Goal: Task Accomplishment & Management: Complete application form

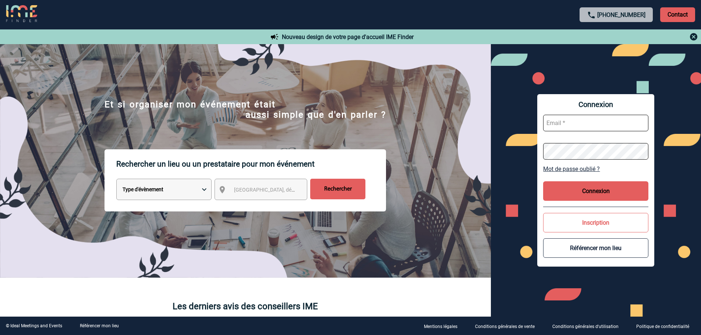
click at [571, 125] on input "text" at bounding box center [595, 123] width 105 height 17
click at [566, 117] on input "text" at bounding box center [595, 123] width 105 height 17
paste input "lucie.canal@hilti.com"
type input "lucie.canal@hilti.com"
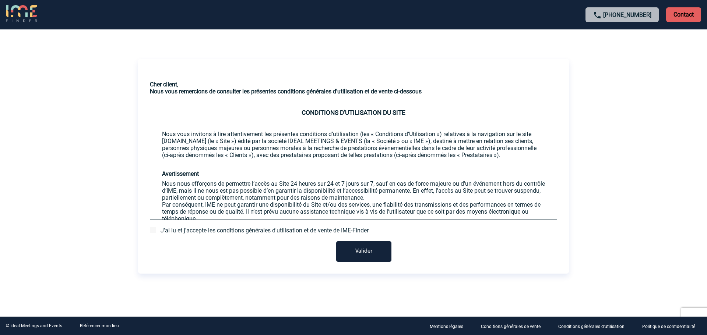
click at [158, 232] on div "J'ai lu et j'accepte les conditions générales d'utilisation et de vente de IME-…" at bounding box center [353, 230] width 407 height 7
click at [155, 232] on span at bounding box center [153, 230] width 6 height 6
click at [0, 0] on input "checkbox" at bounding box center [0, 0] width 0 height 0
click at [374, 257] on button "Valider" at bounding box center [363, 251] width 55 height 21
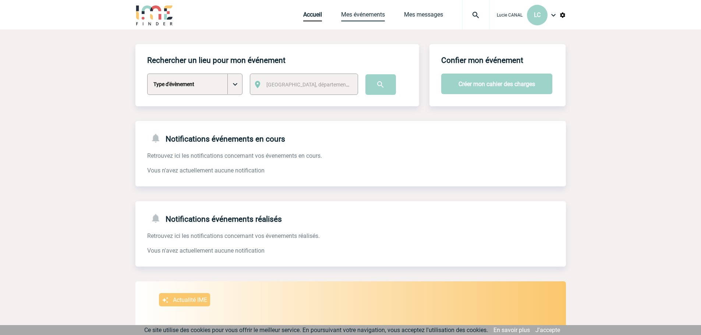
click at [376, 13] on link "Mes événements" at bounding box center [363, 16] width 44 height 10
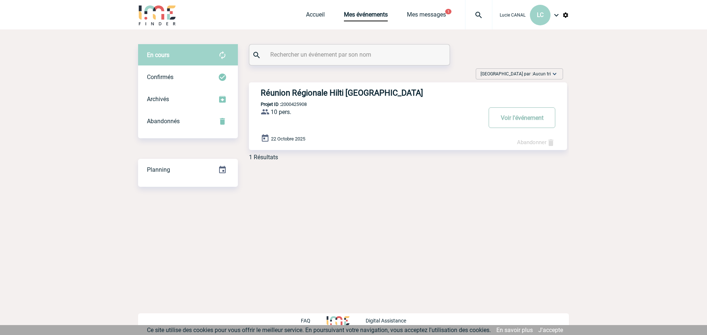
click at [533, 119] on button "Voir l'événement" at bounding box center [521, 117] width 67 height 21
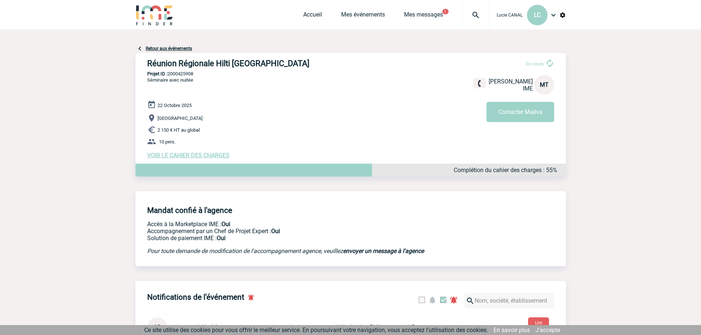
scroll to position [37, 0]
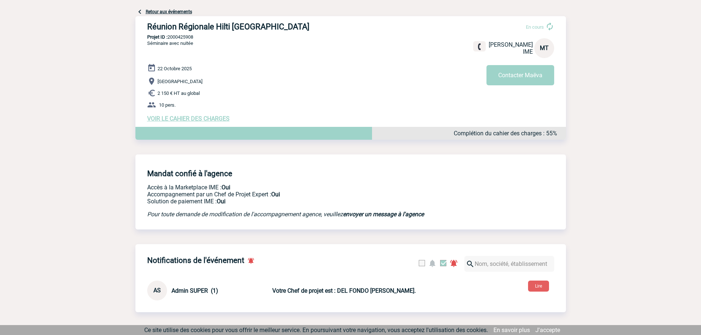
click at [506, 140] on div "Complétion du cahier des charges : 55%" at bounding box center [350, 133] width 431 height 13
click at [505, 137] on p "Complétion du cahier des charges : 55%" at bounding box center [505, 133] width 103 height 7
click at [299, 138] on div at bounding box center [253, 133] width 237 height 13
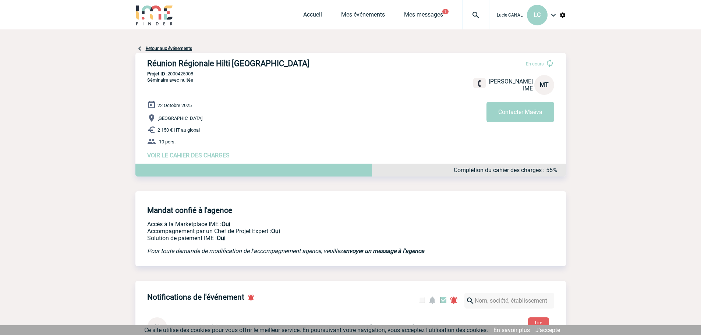
click at [194, 158] on span "VOIR LE CAHIER DES CHARGES" at bounding box center [188, 155] width 82 height 7
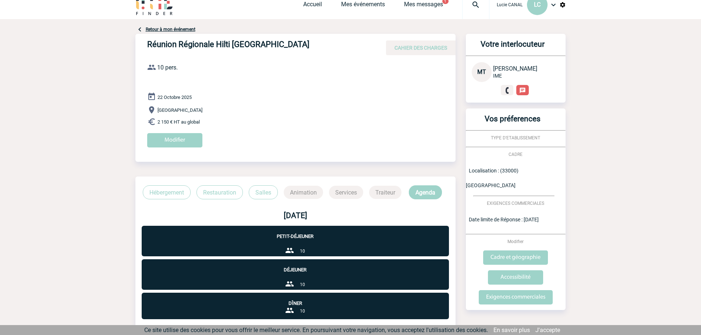
scroll to position [47, 0]
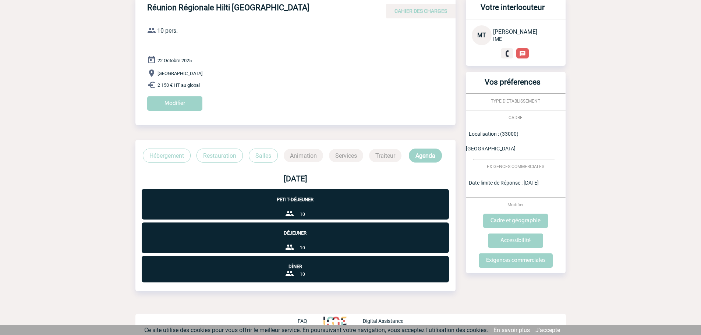
click at [155, 153] on p "Hébergement" at bounding box center [167, 156] width 48 height 14
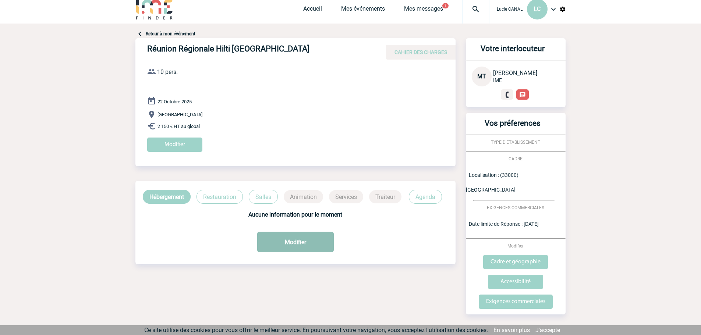
click at [278, 245] on button "Modifier" at bounding box center [295, 242] width 77 height 21
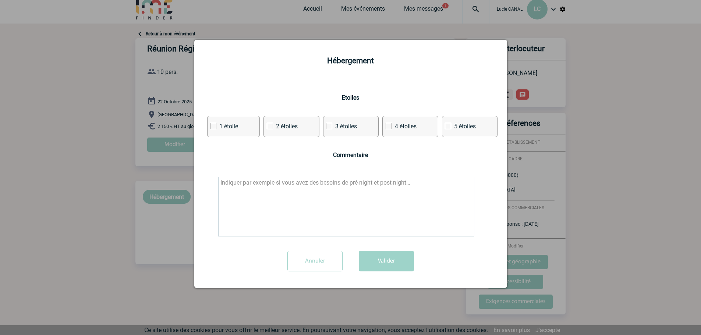
click at [321, 267] on input "Annuler" at bounding box center [314, 261] width 55 height 21
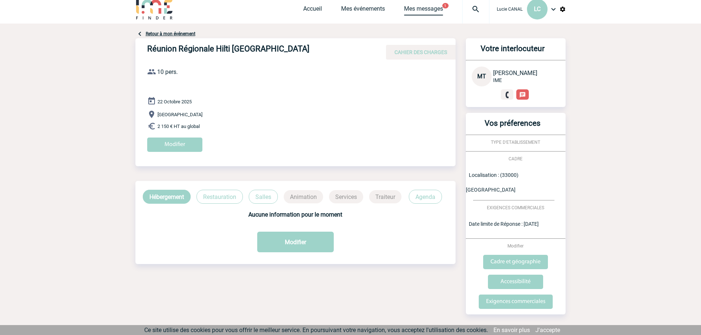
click at [441, 11] on link "Mes messages" at bounding box center [423, 10] width 39 height 10
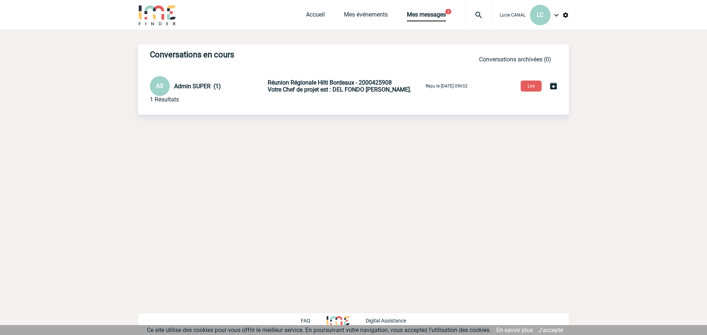
click at [320, 93] on span "Votre Chef de projet est : DEL FONDO [PERSON_NAME]." at bounding box center [340, 89] width 144 height 7
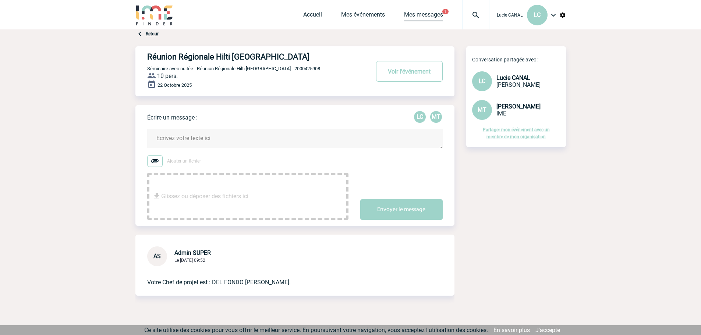
click at [430, 17] on link "Mes messages" at bounding box center [423, 16] width 39 height 10
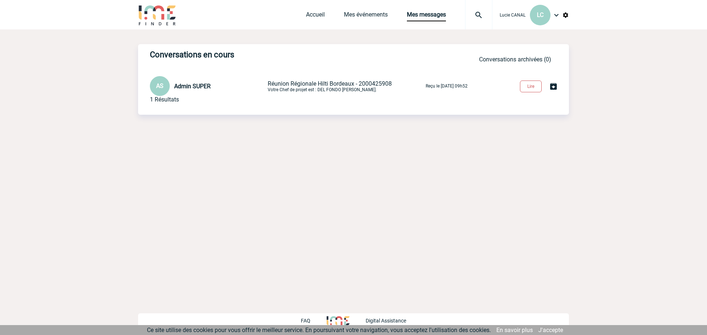
click at [540, 86] on button "Lire" at bounding box center [531, 87] width 22 height 12
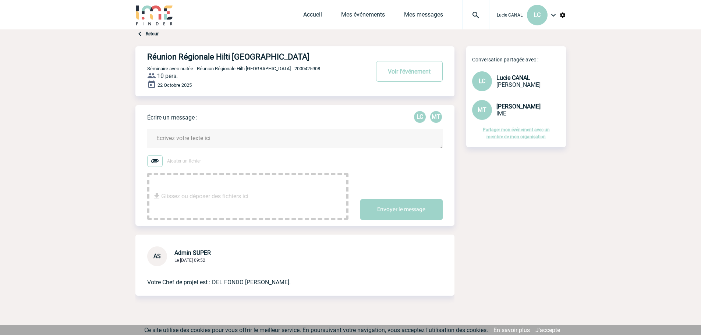
click at [246, 71] on span "Séminaire avec nuitée - Réunion Régionale Hilti [GEOGRAPHIC_DATA] - 2000425908" at bounding box center [233, 69] width 173 height 6
click at [352, 18] on link "Mes événements" at bounding box center [363, 16] width 44 height 10
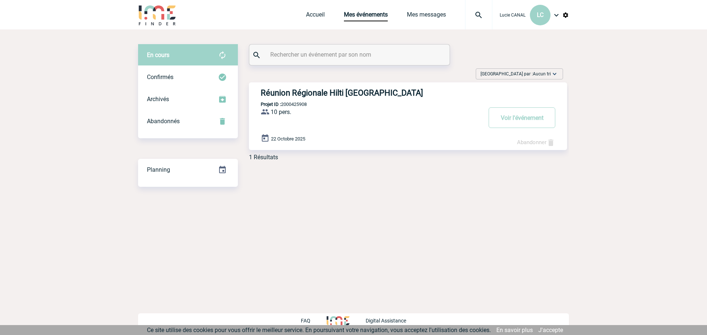
click at [321, 114] on div "Réunion Régionale Hilti Bordeaux Projet ID : 2000425908 10 pers. ProjetID : 200…" at bounding box center [408, 116] width 318 height 68
click at [528, 120] on button "Voir l'événement" at bounding box center [521, 117] width 67 height 21
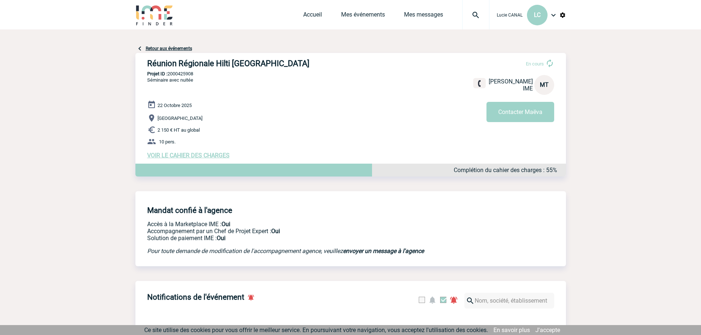
click at [216, 154] on span "VOIR LE CAHIER DES CHARGES" at bounding box center [188, 155] width 82 height 7
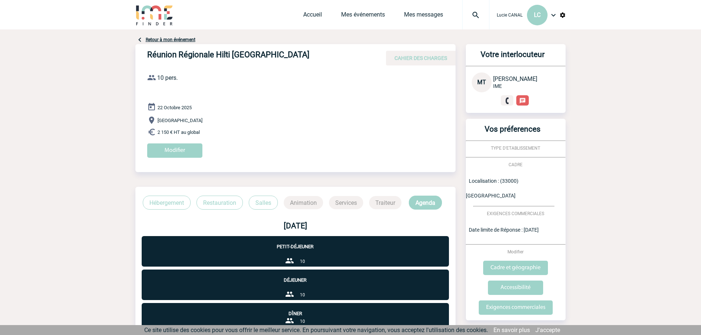
scroll to position [47, 0]
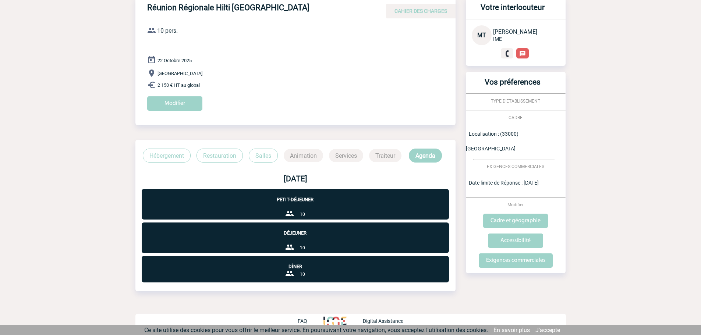
click at [174, 152] on p "Hébergement" at bounding box center [167, 156] width 48 height 14
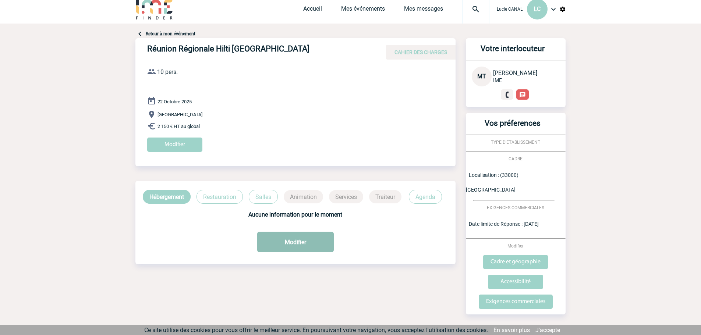
drag, startPoint x: 275, startPoint y: 228, endPoint x: 276, endPoint y: 239, distance: 11.1
click at [274, 231] on div "Aucune information pour le moment" at bounding box center [295, 220] width 320 height 33
click at [278, 241] on button "Modifier" at bounding box center [295, 242] width 77 height 21
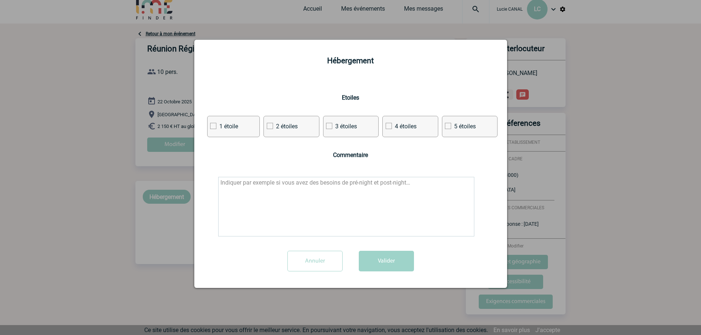
click at [330, 253] on input "Annuler" at bounding box center [314, 261] width 55 height 21
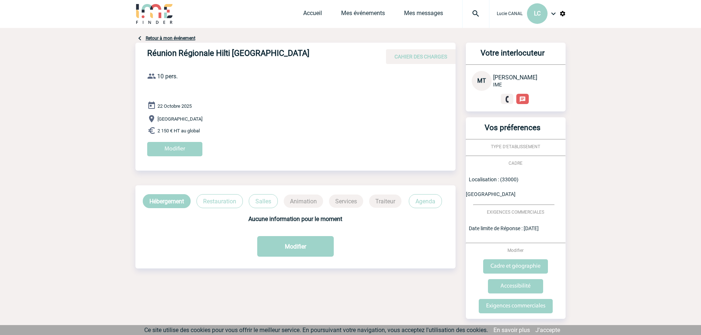
scroll to position [0, 0]
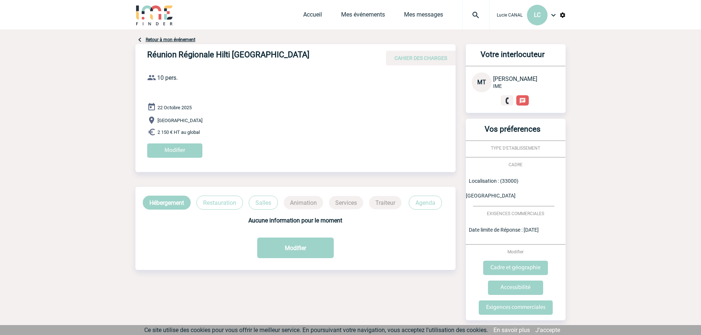
click at [306, 202] on p "Animation" at bounding box center [303, 202] width 39 height 13
click at [277, 202] on p "Salles" at bounding box center [263, 203] width 29 height 14
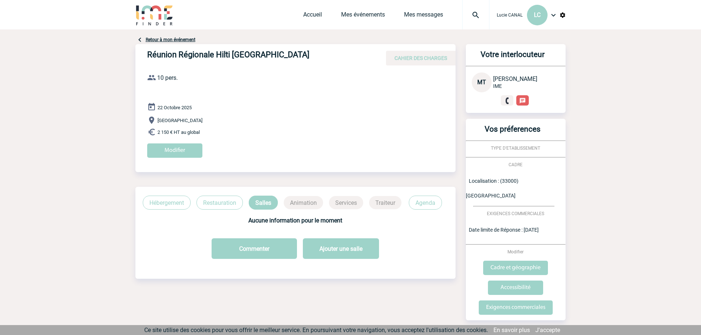
click at [301, 203] on p "Animation" at bounding box center [303, 202] width 39 height 13
click at [223, 201] on p "Restauration" at bounding box center [220, 203] width 46 height 14
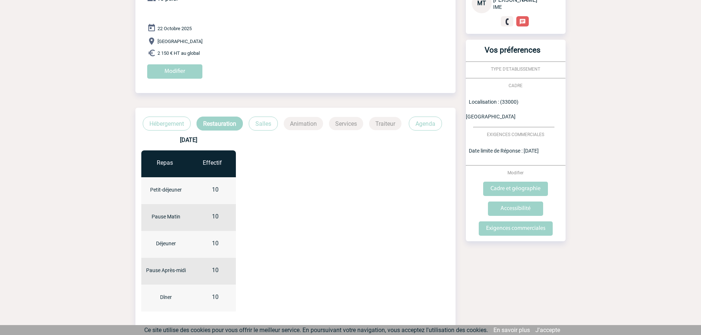
scroll to position [147, 0]
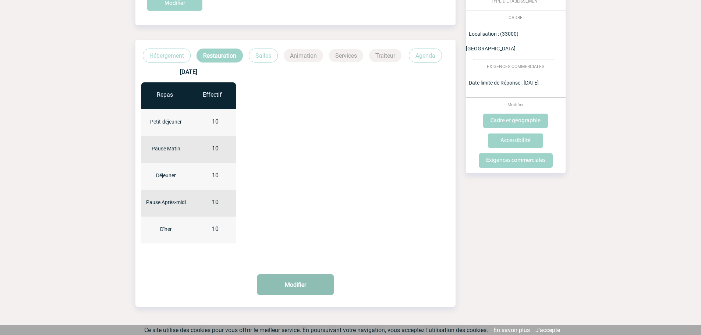
click at [280, 278] on button "Modifier" at bounding box center [295, 285] width 77 height 21
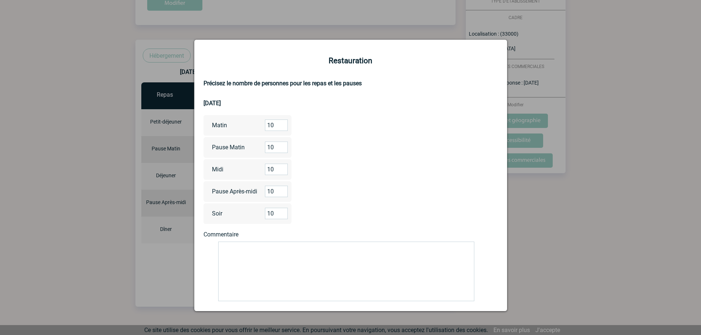
click at [576, 197] on div at bounding box center [350, 167] width 701 height 335
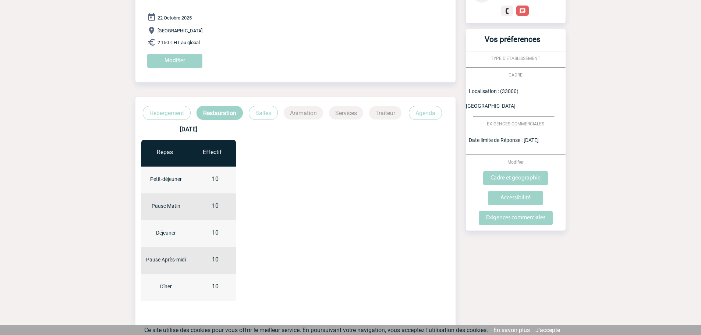
scroll to position [0, 0]
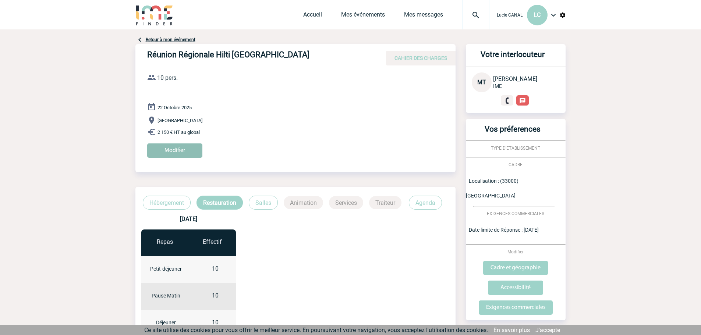
click at [183, 152] on input "Modifier" at bounding box center [174, 151] width 55 height 14
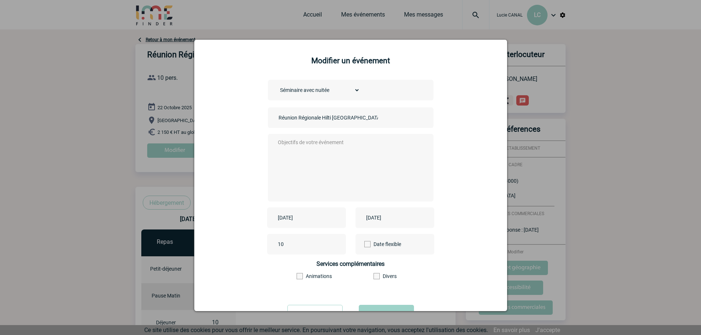
click at [386, 218] on input "2025-10-22" at bounding box center [389, 218] width 51 height 10
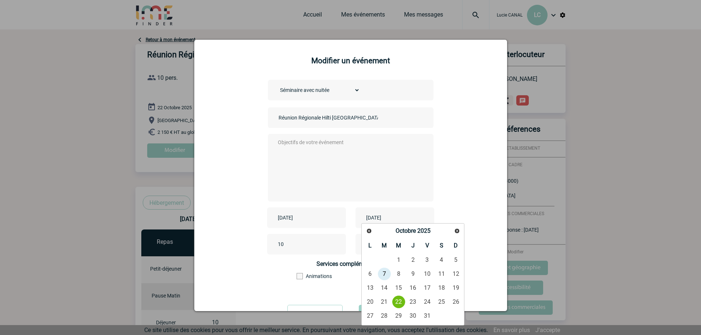
click at [386, 218] on input "2025-10-22" at bounding box center [389, 218] width 51 height 10
click at [428, 303] on link "24" at bounding box center [428, 302] width 14 height 13
type input "2025-10-24"
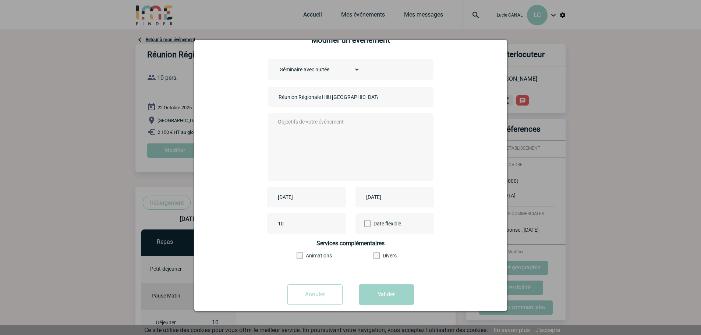
scroll to position [32, 0]
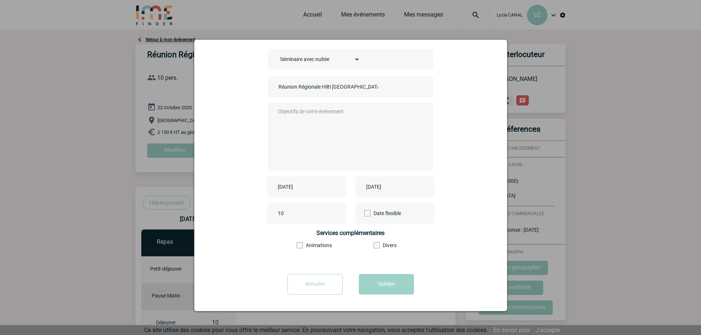
click at [297, 244] on span at bounding box center [300, 246] width 6 height 6
click at [0, 0] on input"] "Animations" at bounding box center [0, 0] width 0 height 0
drag, startPoint x: 374, startPoint y: 283, endPoint x: 402, endPoint y: 200, distance: 87.1
click at [401, 209] on form "Choisissez un type d'évènement Séminaire avec nuitée Séminaire sans nuitée Repa…" at bounding box center [351, 174] width 294 height 251
click at [371, 143] on textarea at bounding box center [348, 136] width 145 height 59
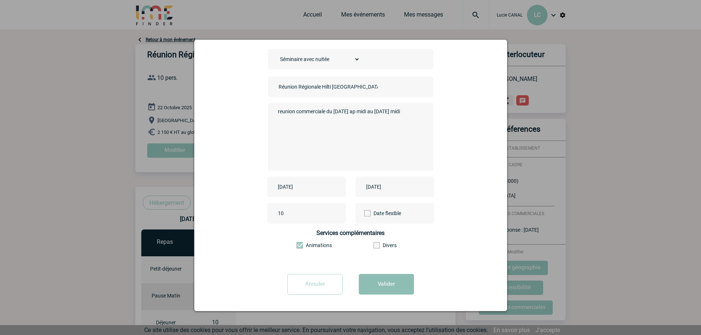
type textarea "reunion commerciale du [DATE] ap midi au [DATE] midi"
click at [375, 289] on button "Valider" at bounding box center [386, 284] width 55 height 21
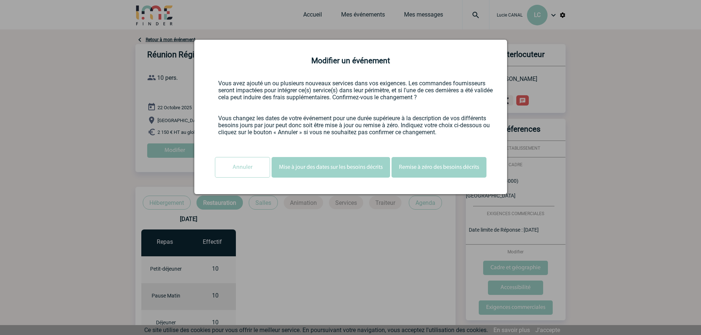
click at [284, 173] on button "Mise à jour des dates sur les besoins décrits" at bounding box center [331, 167] width 119 height 21
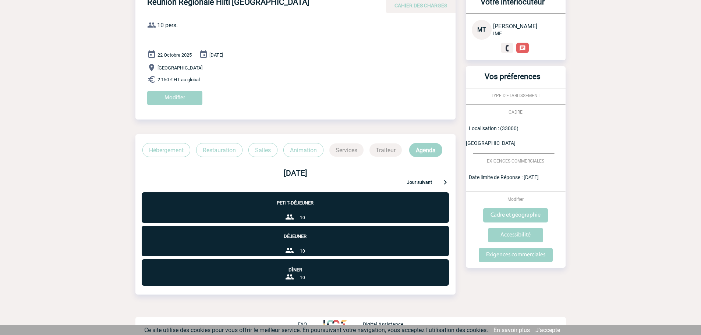
scroll to position [56, 0]
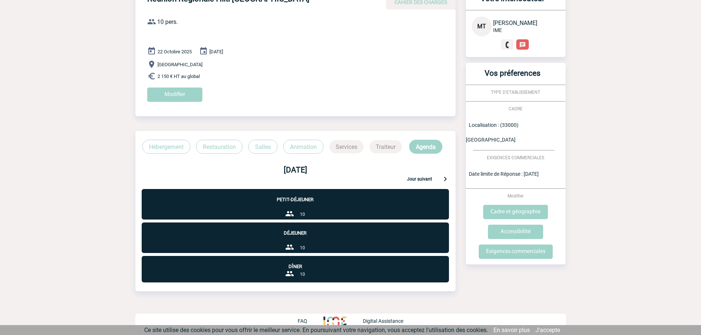
click at [442, 179] on img at bounding box center [445, 178] width 9 height 9
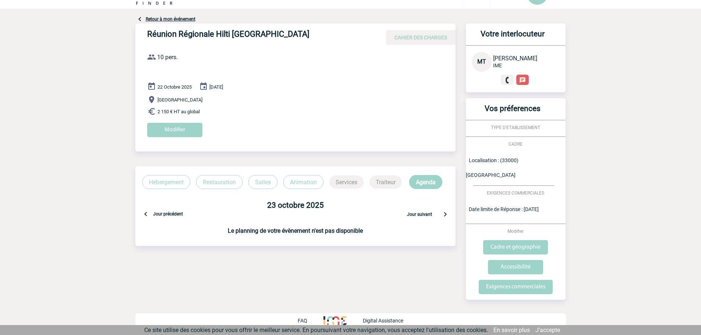
scroll to position [6, 0]
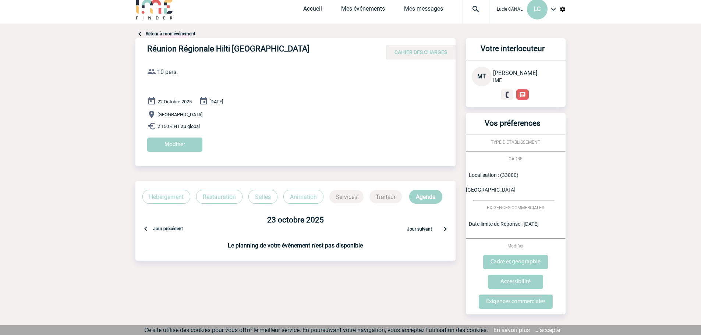
click at [162, 195] on p "Hébergement" at bounding box center [166, 197] width 48 height 14
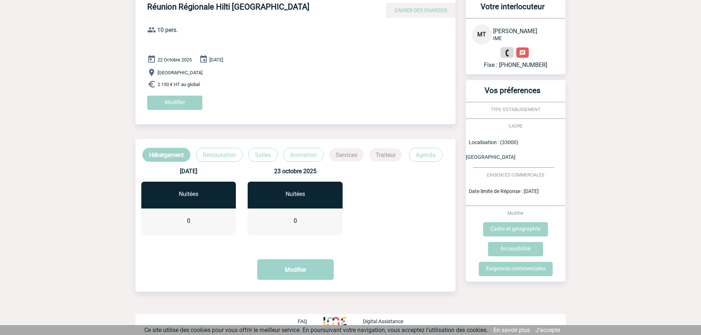
click at [505, 54] on img at bounding box center [507, 53] width 7 height 7
click at [525, 51] on img at bounding box center [522, 53] width 7 height 7
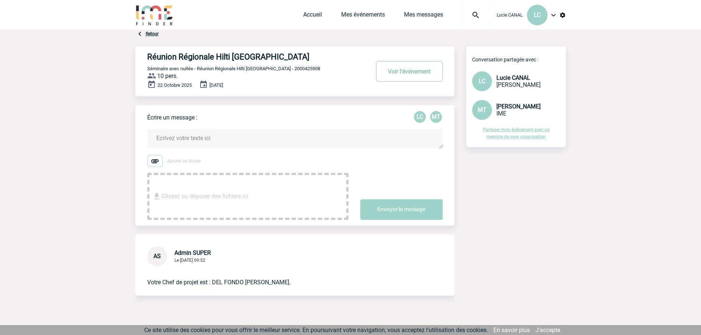
click at [425, 79] on button "Voir l'événement" at bounding box center [409, 71] width 67 height 21
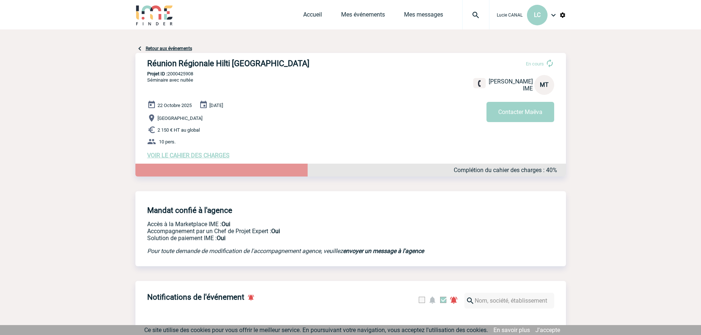
click at [204, 156] on span "VOIR LE CAHIER DES CHARGES" at bounding box center [188, 155] width 82 height 7
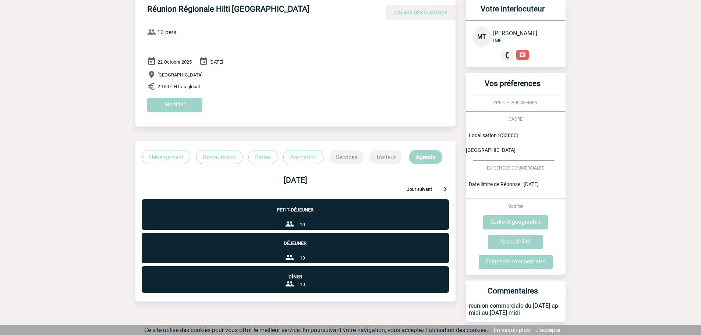
scroll to position [56, 0]
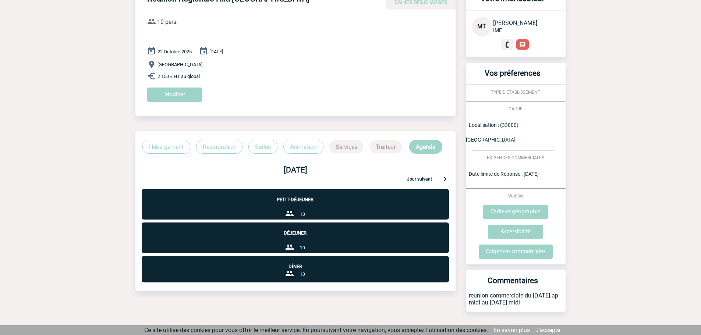
click at [304, 201] on p "Petit-déjeuner" at bounding box center [295, 195] width 307 height 13
drag, startPoint x: 304, startPoint y: 201, endPoint x: 275, endPoint y: 175, distance: 39.3
click at [275, 175] on div "22 octobre 2025 Jour suivant" at bounding box center [295, 172] width 320 height 24
click at [289, 167] on b "22 octobre 2025" at bounding box center [296, 170] width 24 height 9
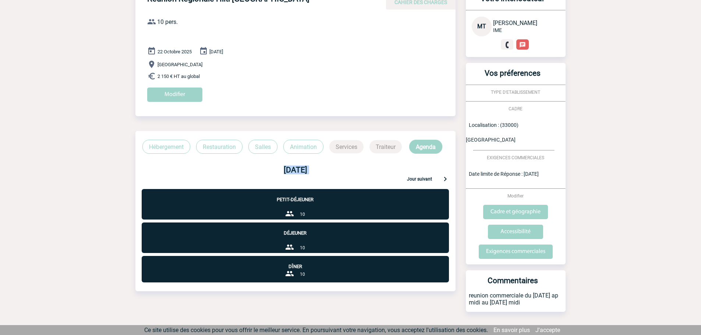
click at [289, 167] on b "22 octobre 2025" at bounding box center [296, 170] width 24 height 9
click at [227, 148] on p "Restauration" at bounding box center [219, 147] width 46 height 14
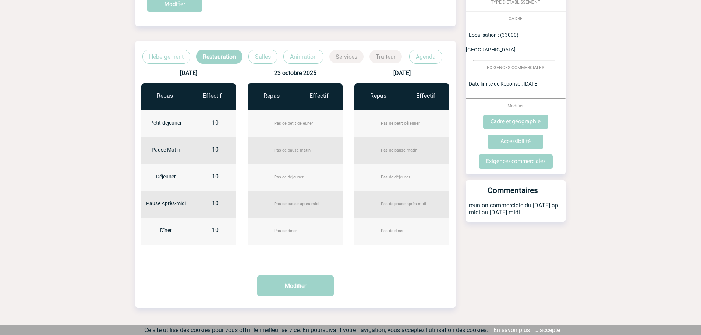
scroll to position [162, 0]
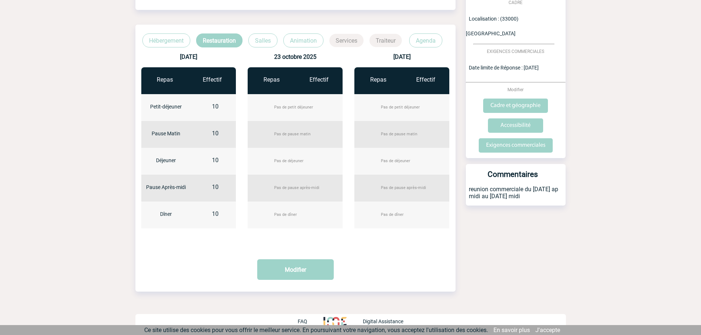
click at [211, 104] on div "10" at bounding box center [215, 112] width 49 height 18
click at [297, 275] on button "Modifier" at bounding box center [295, 270] width 77 height 21
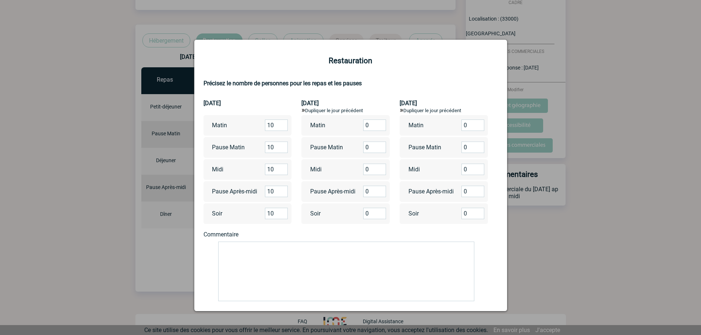
click at [275, 124] on input "10" at bounding box center [276, 125] width 23 height 11
type input "1"
type input "0"
click at [275, 147] on input "10" at bounding box center [276, 147] width 23 height 11
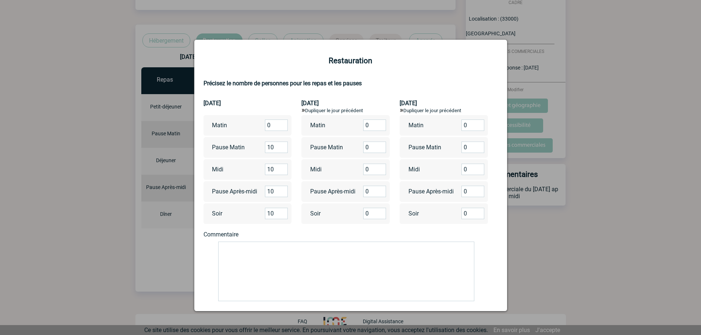
type input "1"
type input "0"
click at [275, 168] on input "10" at bounding box center [276, 169] width 23 height 11
type input "1"
type input "0"
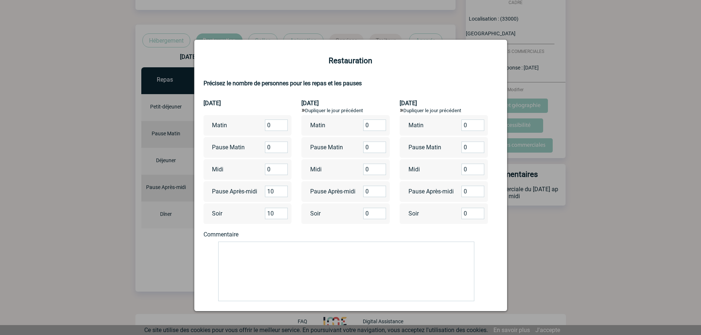
click at [370, 124] on input "0" at bounding box center [374, 125] width 23 height 11
type input "10"
click at [373, 147] on input "0" at bounding box center [374, 147] width 23 height 11
type input "10"
click at [374, 168] on input "0" at bounding box center [374, 169] width 23 height 11
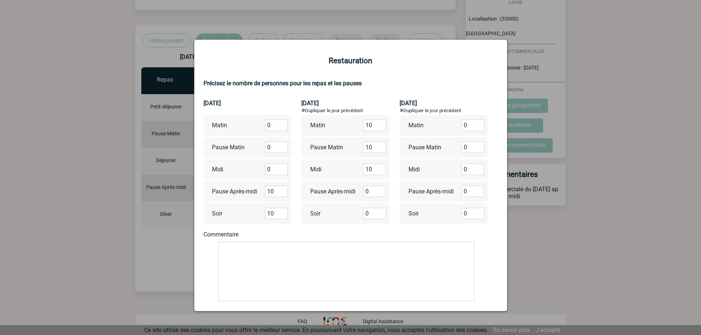
type input "10"
click at [371, 187] on input "0" at bounding box center [374, 191] width 23 height 11
type input "10"
click at [381, 220] on div "Soir 0" at bounding box center [345, 214] width 88 height 21
type input "-1"
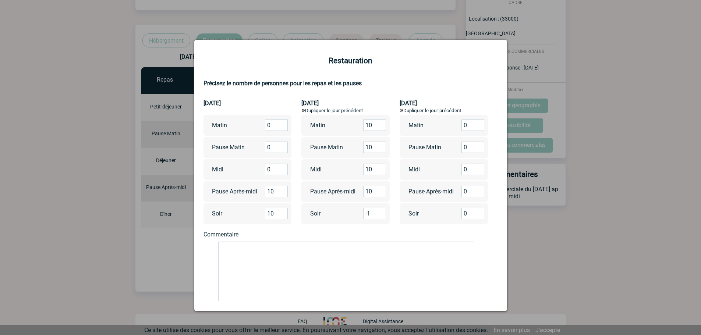
click at [380, 216] on input "-1" at bounding box center [374, 213] width 23 height 11
click at [368, 215] on input "-1" at bounding box center [374, 213] width 23 height 11
type input "10"
click at [462, 124] on input "0" at bounding box center [473, 125] width 23 height 11
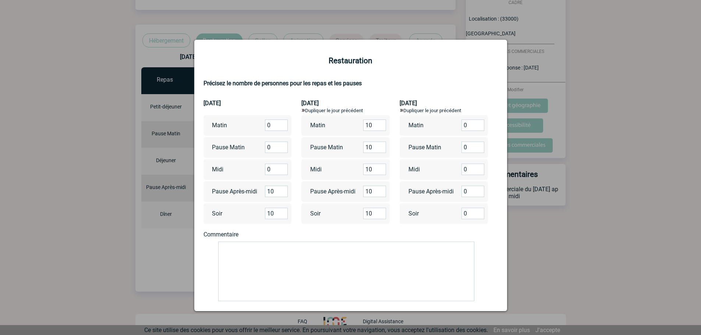
click at [462, 124] on input "0" at bounding box center [473, 125] width 23 height 11
type input "10"
click at [467, 149] on input "0" at bounding box center [473, 147] width 23 height 11
type input "10"
click at [462, 170] on input "0" at bounding box center [473, 169] width 23 height 11
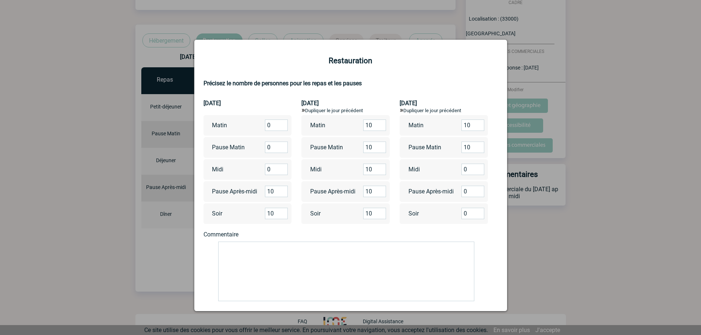
click at [469, 168] on input "0" at bounding box center [473, 169] width 23 height 11
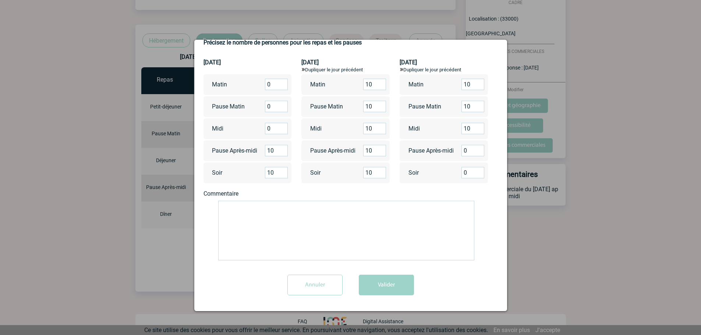
scroll to position [42, 0]
type input "10"
click at [385, 284] on button "Valider" at bounding box center [386, 284] width 55 height 21
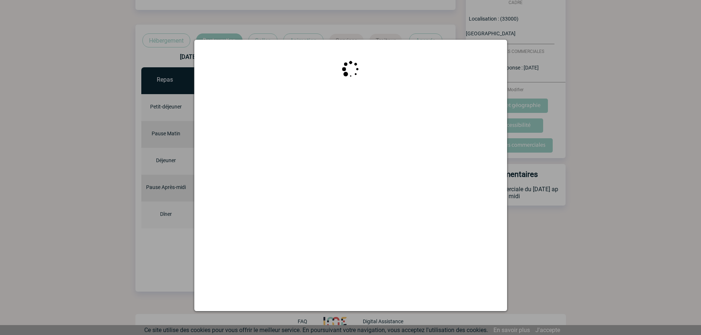
scroll to position [0, 0]
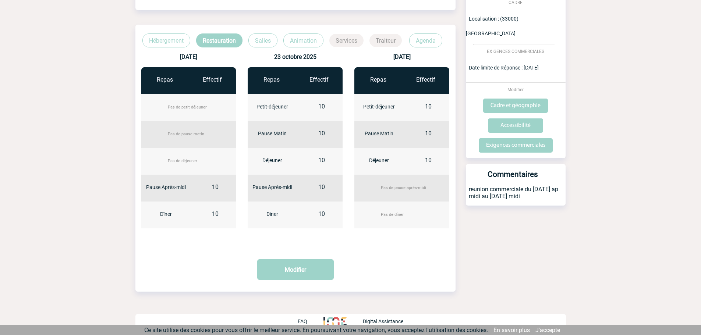
click at [263, 39] on p "Salles" at bounding box center [262, 40] width 29 height 14
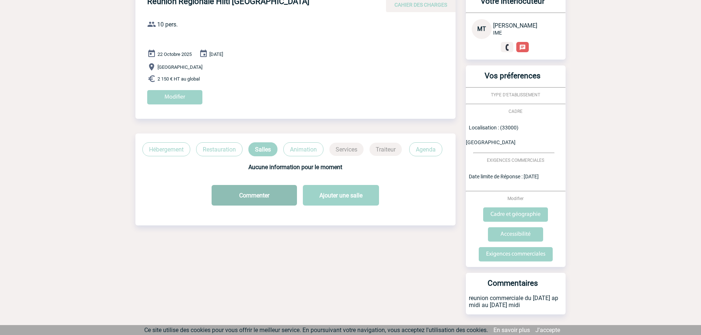
click at [257, 199] on button "Commenter" at bounding box center [254, 195] width 85 height 21
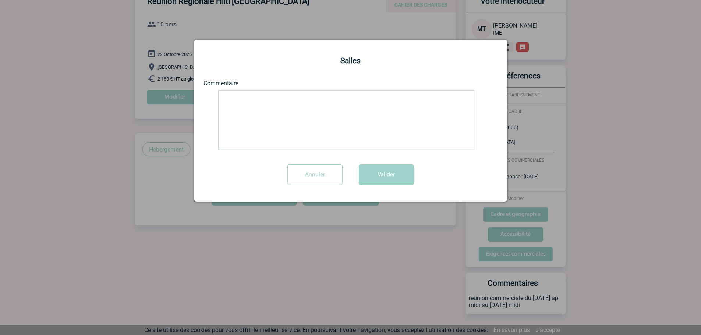
click at [271, 120] on textarea at bounding box center [346, 121] width 256 height 60
type textarea "V"
click at [326, 180] on input "Annuler" at bounding box center [314, 175] width 55 height 21
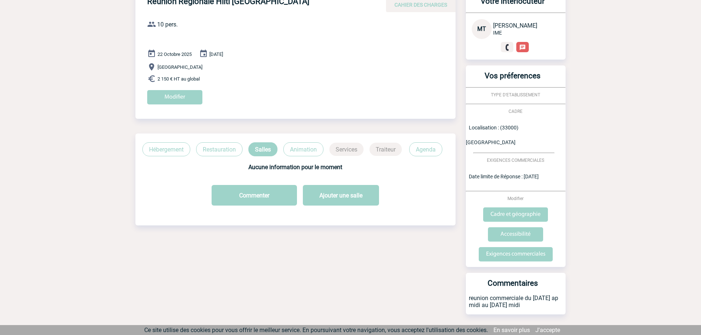
click at [160, 153] on p "Hébergement" at bounding box center [166, 149] width 48 height 14
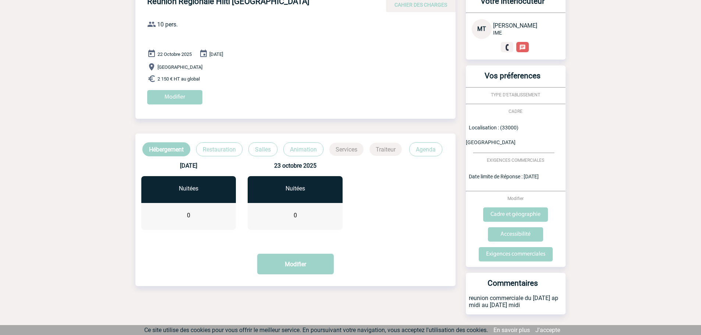
click at [184, 217] on div "0" at bounding box center [188, 215] width 49 height 7
click at [282, 268] on button "Modifier" at bounding box center [295, 264] width 77 height 21
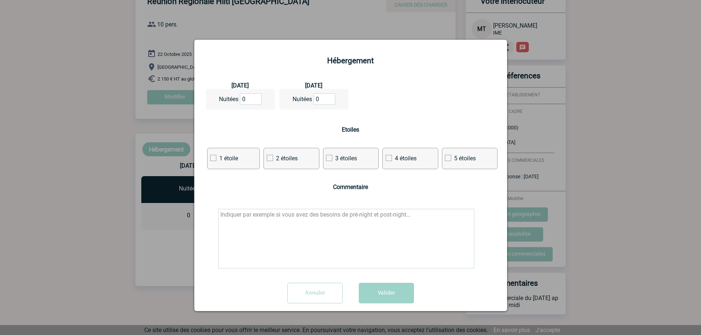
click at [253, 101] on input "0" at bounding box center [251, 99] width 22 height 11
click at [317, 99] on input "0" at bounding box center [325, 99] width 22 height 11
click at [323, 99] on input "0" at bounding box center [325, 99] width 22 height 11
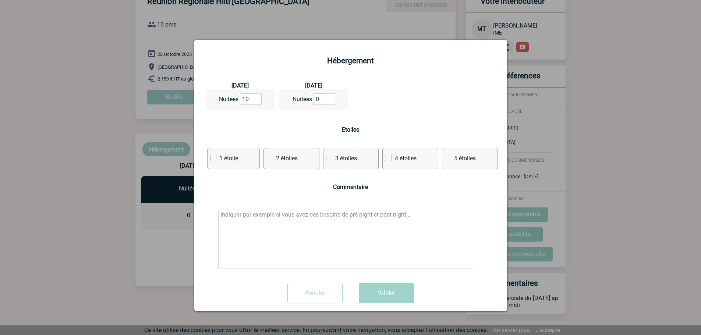
click at [251, 103] on input "10" at bounding box center [251, 99] width 22 height 11
type input "1"
type input "9"
click at [317, 102] on input "0" at bounding box center [325, 99] width 22 height 11
click at [325, 99] on input "0" at bounding box center [325, 99] width 22 height 11
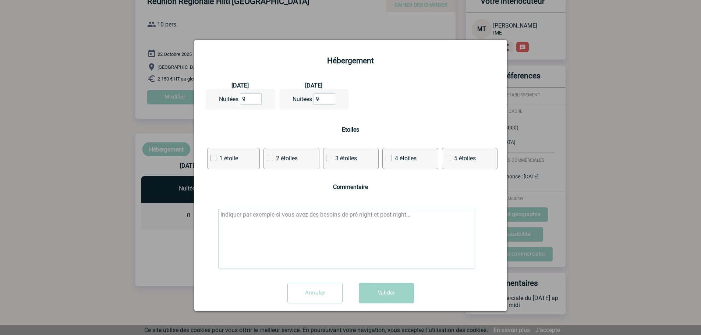
type input "9"
click at [375, 125] on form "Hébergement 22/10/2025 Nuitées 9 23/10/2025 Nuitées 9 Etoiles 1 étoile 2 étoile…" at bounding box center [351, 182] width 294 height 253
click at [325, 236] on textarea at bounding box center [346, 239] width 256 height 60
click at [378, 288] on button "Valider" at bounding box center [386, 293] width 55 height 21
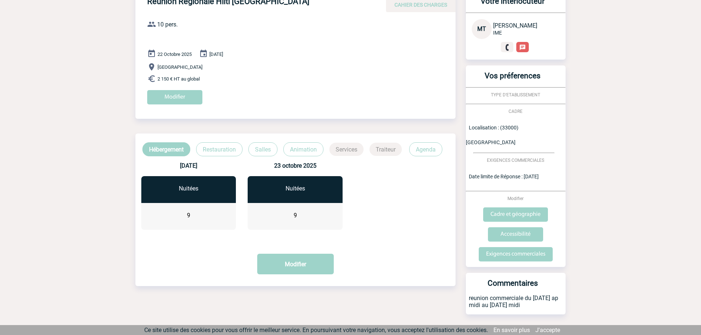
click at [163, 149] on p "Hébergement" at bounding box center [166, 149] width 48 height 14
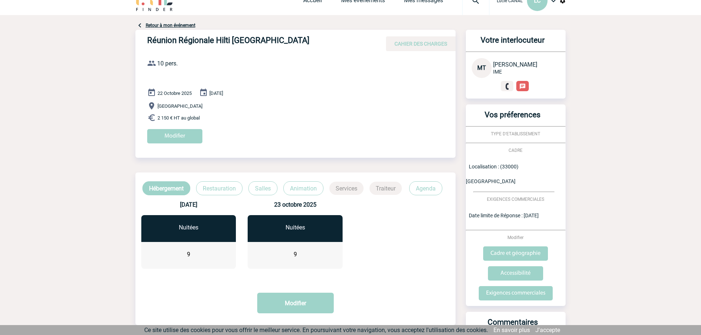
scroll to position [0, 0]
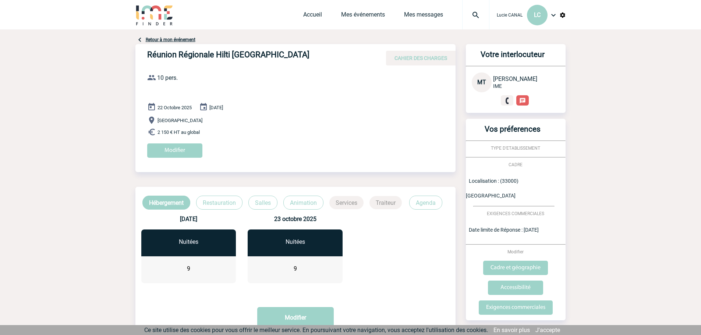
click at [206, 203] on p "Restauration" at bounding box center [219, 203] width 46 height 14
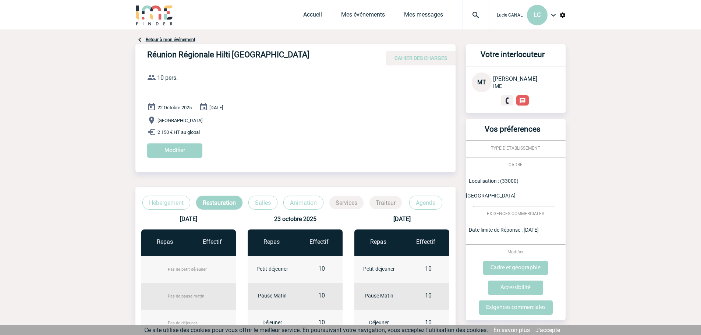
click at [303, 207] on p "Animation" at bounding box center [303, 203] width 40 height 14
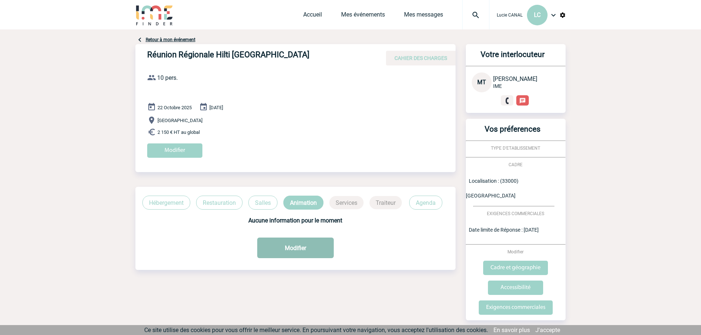
click at [295, 240] on button "Modifier" at bounding box center [295, 248] width 77 height 21
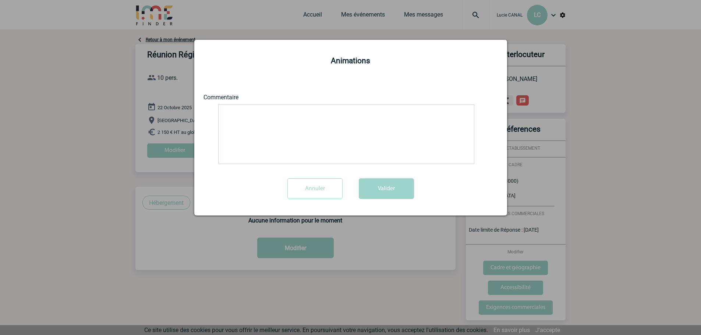
click at [311, 187] on input "Annuler" at bounding box center [314, 189] width 55 height 21
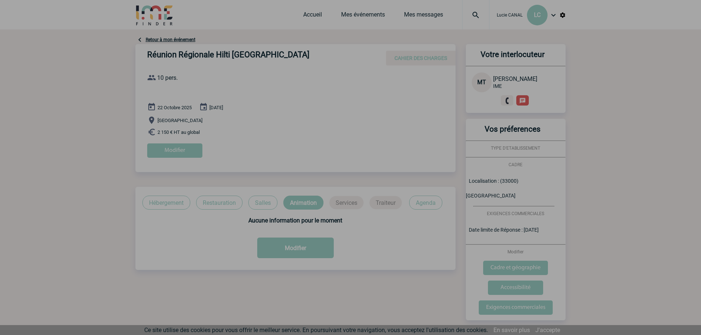
click at [354, 203] on div at bounding box center [350, 167] width 701 height 335
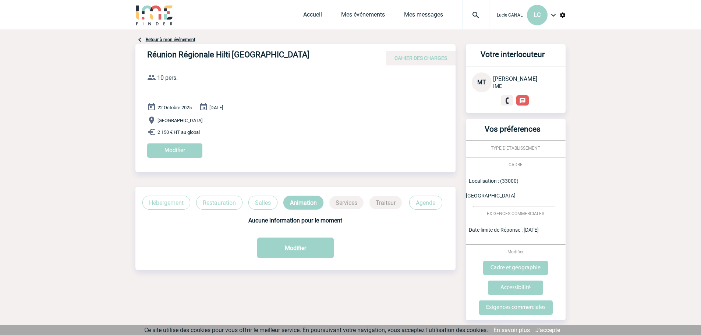
click at [264, 204] on p "Salles" at bounding box center [262, 203] width 29 height 14
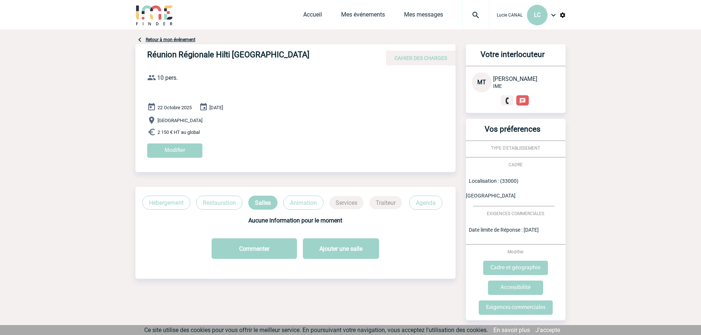
click at [226, 204] on p "Restauration" at bounding box center [219, 203] width 46 height 14
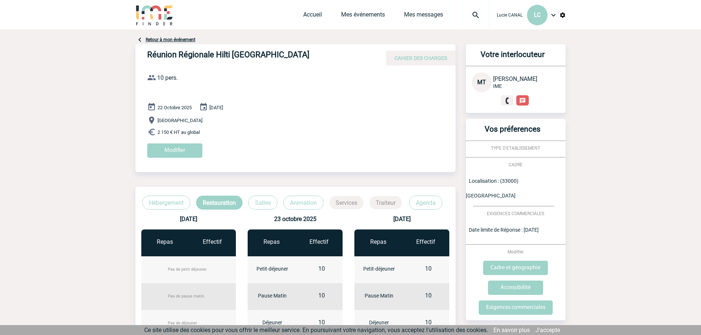
click at [438, 205] on p "Agenda" at bounding box center [425, 203] width 33 height 14
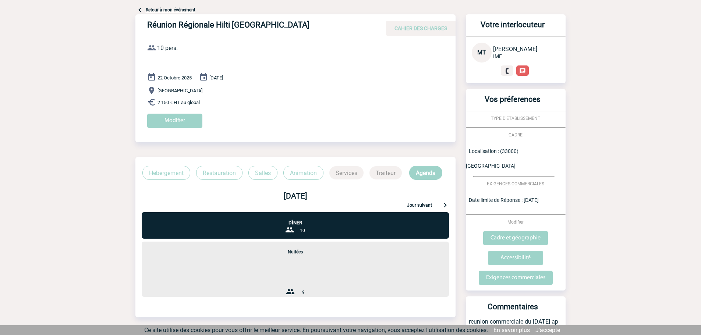
scroll to position [56, 0]
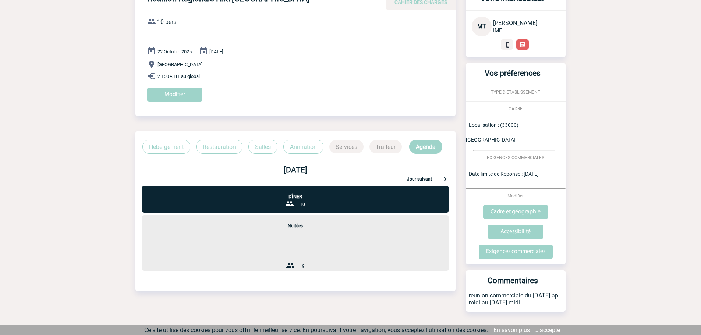
click at [381, 148] on p "Traiteur" at bounding box center [386, 146] width 32 height 13
click at [301, 145] on p "Animation" at bounding box center [303, 147] width 40 height 14
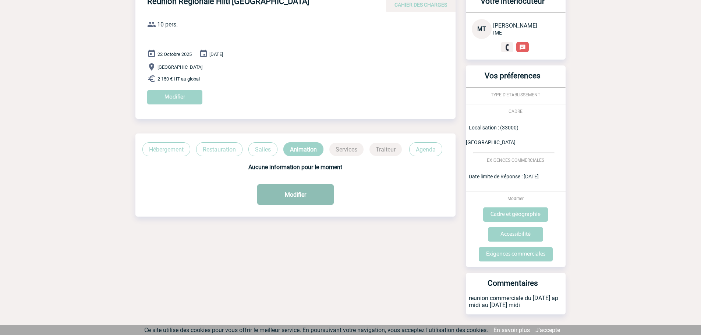
click at [275, 191] on button "Modifier" at bounding box center [295, 194] width 77 height 21
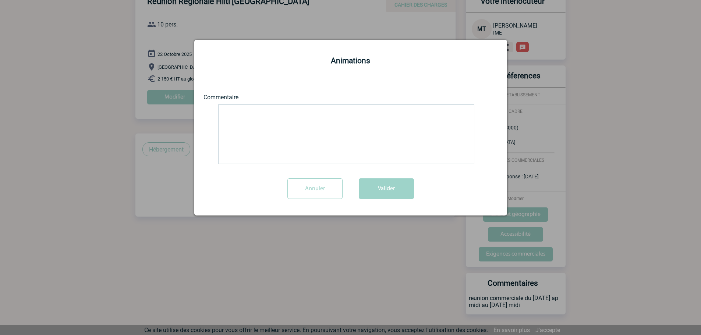
click at [324, 194] on input "Annuler" at bounding box center [314, 189] width 55 height 21
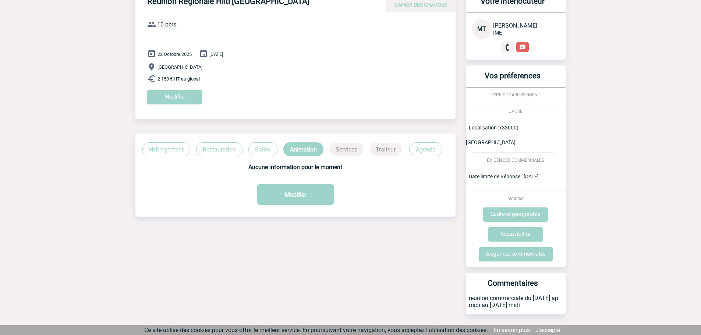
click at [253, 152] on p "Salles" at bounding box center [262, 149] width 29 height 14
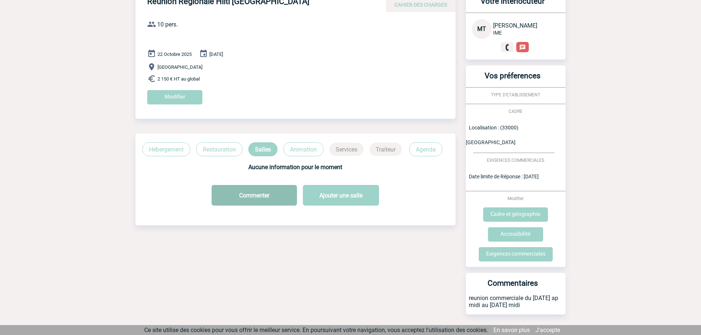
click at [275, 195] on button "Commenter" at bounding box center [254, 195] width 85 height 21
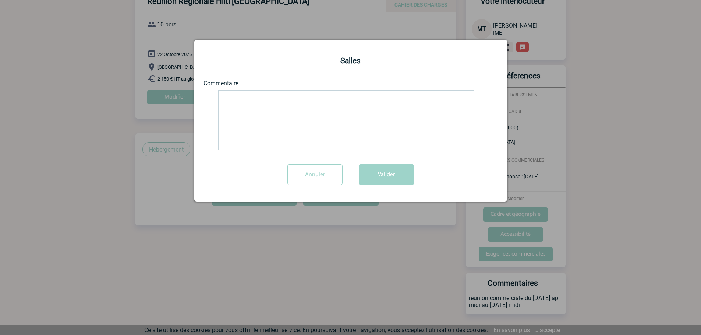
drag, startPoint x: 274, startPoint y: 124, endPoint x: 314, endPoint y: 133, distance: 40.7
click at [274, 123] on textarea at bounding box center [346, 121] width 256 height 60
type textarea "i"
type textarea "si possible salle dans le lieu d hébergement"
click at [402, 174] on button "Valider" at bounding box center [386, 175] width 55 height 21
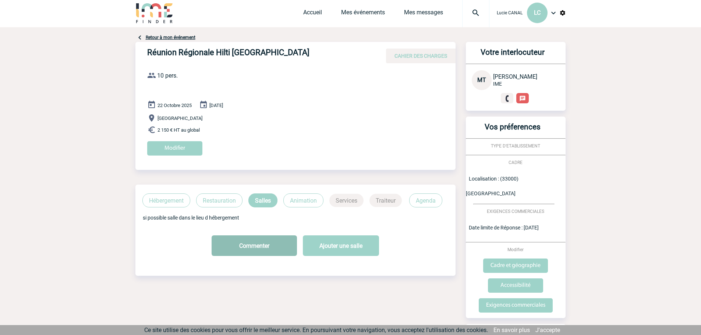
scroll to position [0, 0]
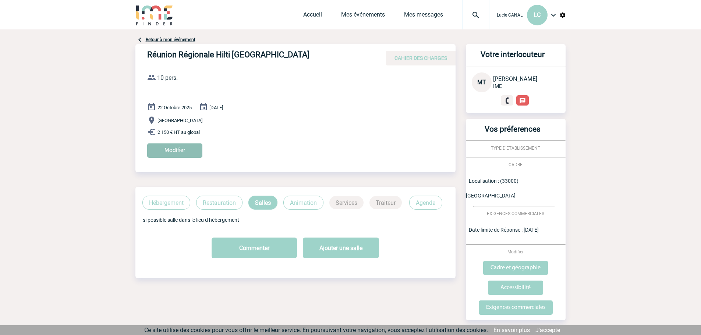
click at [173, 147] on input "Modifier" at bounding box center [174, 151] width 55 height 14
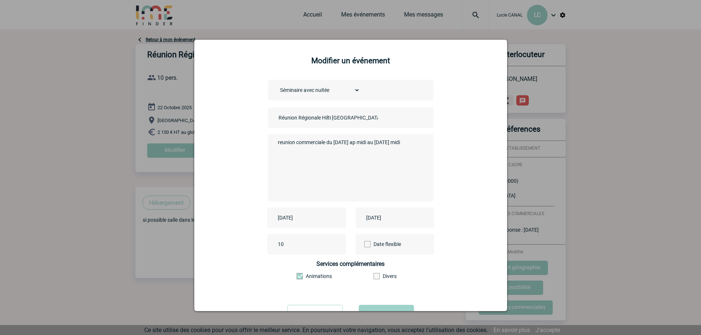
scroll to position [32, 0]
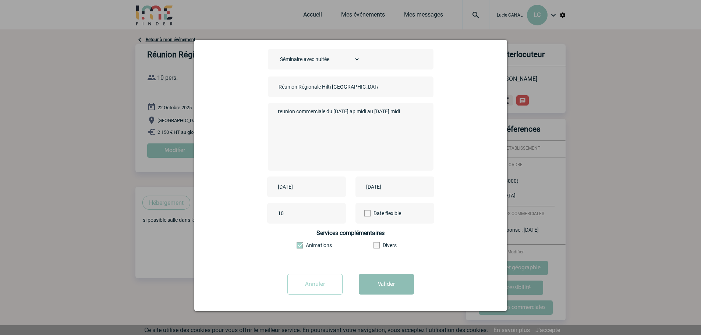
click at [370, 282] on button "Valider" at bounding box center [386, 284] width 55 height 21
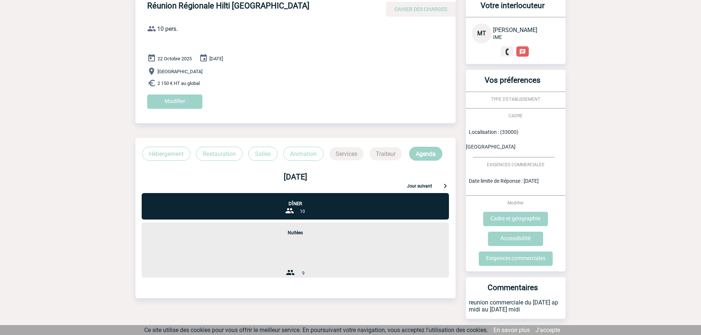
scroll to position [56, 0]
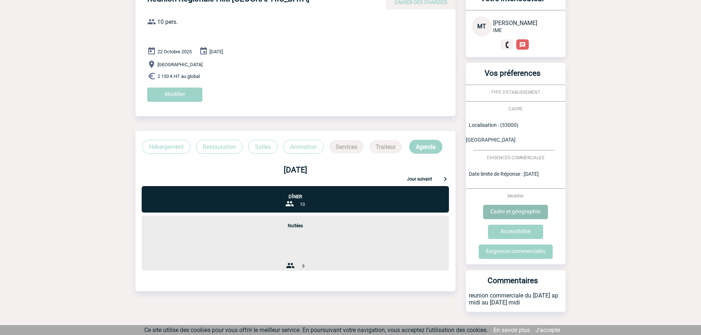
click at [512, 205] on input "Cadre et géographie" at bounding box center [515, 212] width 65 height 14
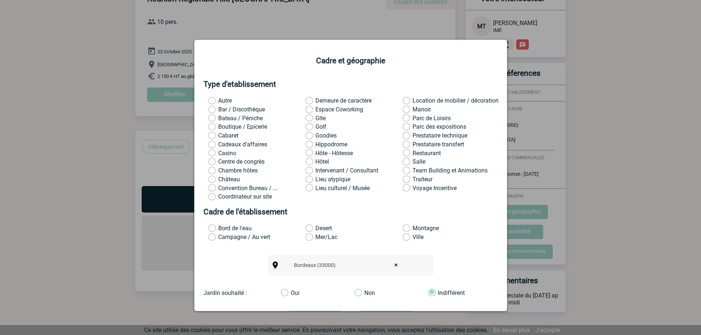
click at [327, 98] on span "Demeure de caractère" at bounding box center [343, 100] width 56 height 7
click at [0, 0] on input "Demeure de caractère" at bounding box center [0, 0] width 0 height 0
click at [234, 180] on span "Château" at bounding box center [229, 179] width 22 height 7
click at [0, 0] on input "Château" at bounding box center [0, 0] width 0 height 0
click at [317, 97] on form "Cadre et géographie Type d'etablissement Autre Demeure de caractère Location de…" at bounding box center [351, 196] width 294 height 281
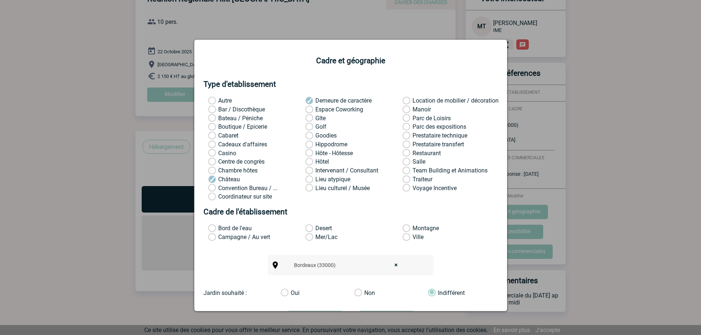
click at [317, 100] on span "Demeure de caractère" at bounding box center [343, 100] width 56 height 7
click at [0, 0] on input "Demeure de caractère" at bounding box center [0, 0] width 0 height 0
click at [222, 182] on span "Château" at bounding box center [229, 179] width 22 height 7
click at [0, 0] on input "Château" at bounding box center [0, 0] width 0 height 0
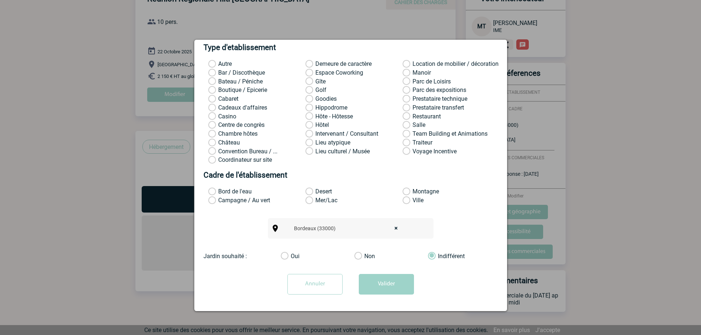
scroll to position [38, 0]
click at [328, 285] on input "Annuler" at bounding box center [314, 284] width 55 height 21
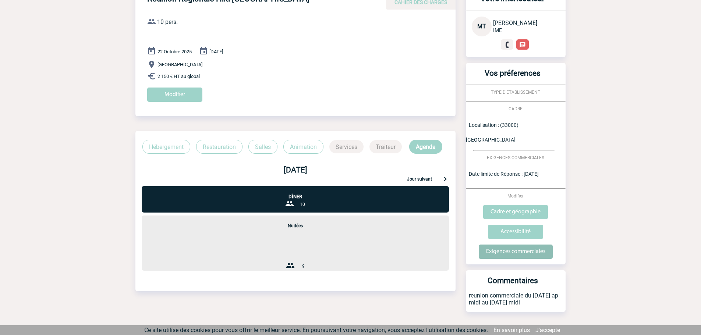
click at [515, 245] on input "Exigences commerciales" at bounding box center [516, 252] width 74 height 14
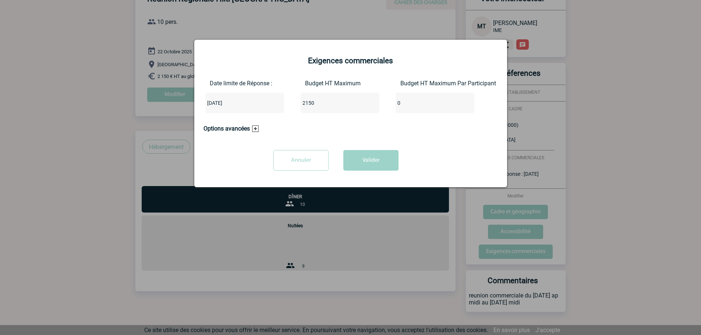
click at [254, 128] on h3 "Options avancées" at bounding box center [231, 128] width 55 height 7
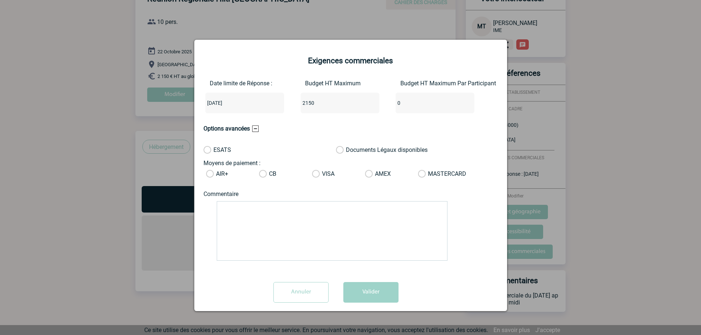
click at [319, 105] on input "2150" at bounding box center [335, 103] width 69 height 10
click at [320, 104] on input "2150" at bounding box center [335, 103] width 69 height 10
click at [409, 106] on input "0" at bounding box center [430, 103] width 69 height 10
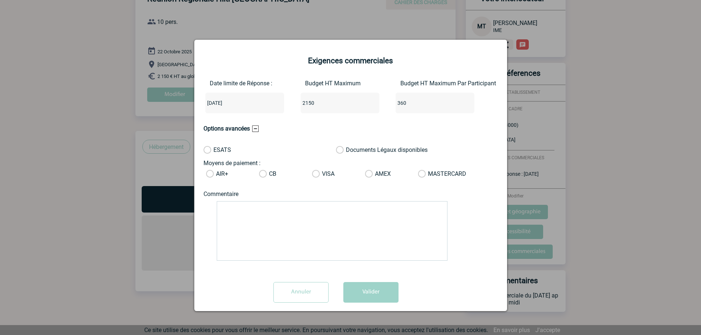
type input "360"
click at [374, 105] on div "2150" at bounding box center [340, 103] width 79 height 21
click at [327, 101] on input "2150" at bounding box center [335, 103] width 69 height 10
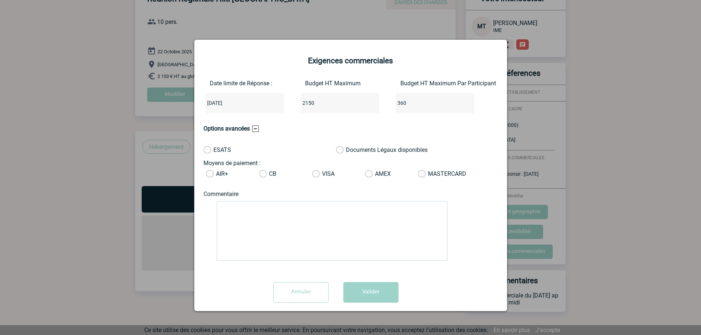
click at [327, 101] on input "2150" at bounding box center [335, 103] width 69 height 10
click at [462, 222] on div "ESATS Documents Légaux disponibles Moyens de paiement : AIR+ CB VISA AMEX MASTE…" at bounding box center [336, 202] width 265 height 132
click at [379, 299] on button "Valider" at bounding box center [370, 292] width 55 height 21
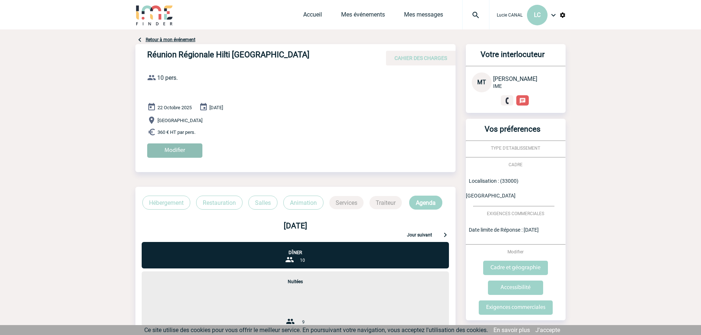
click at [190, 150] on input "Modifier" at bounding box center [174, 151] width 55 height 14
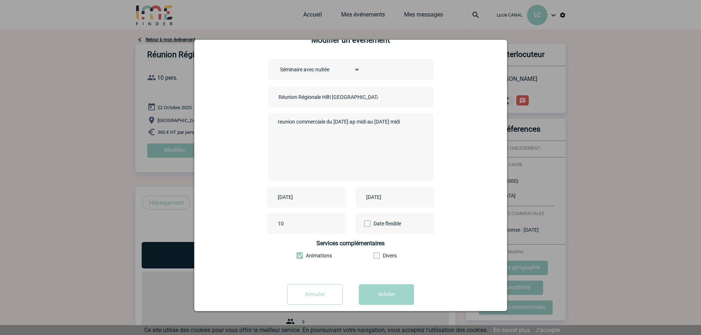
scroll to position [32, 0]
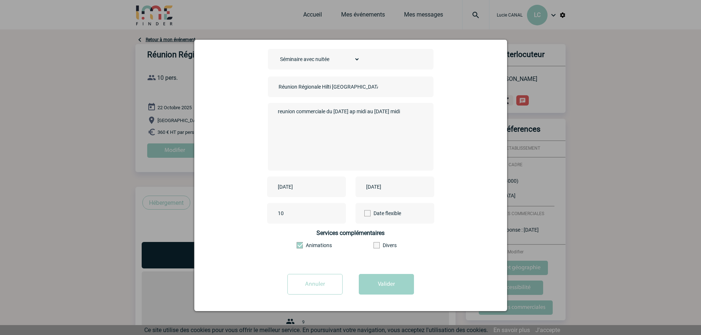
click at [313, 279] on input "Annuler" at bounding box center [314, 284] width 55 height 21
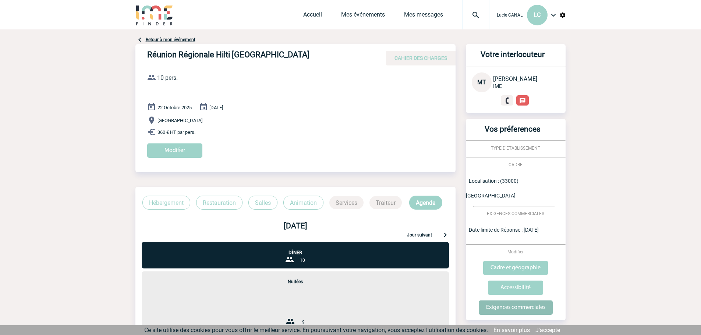
click at [532, 301] on input "Exigences commerciales" at bounding box center [516, 308] width 74 height 14
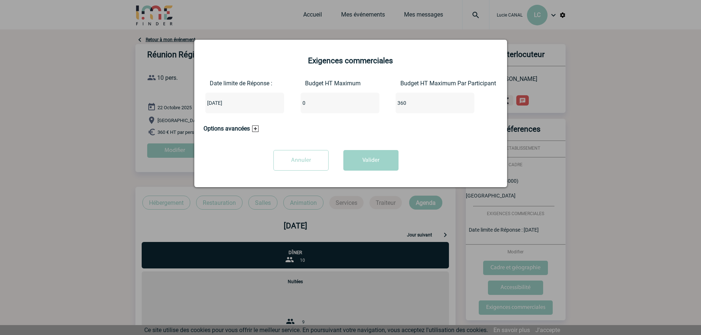
click at [410, 104] on input "360" at bounding box center [430, 103] width 69 height 10
type input "450"
click at [382, 167] on button "Valider" at bounding box center [370, 160] width 55 height 21
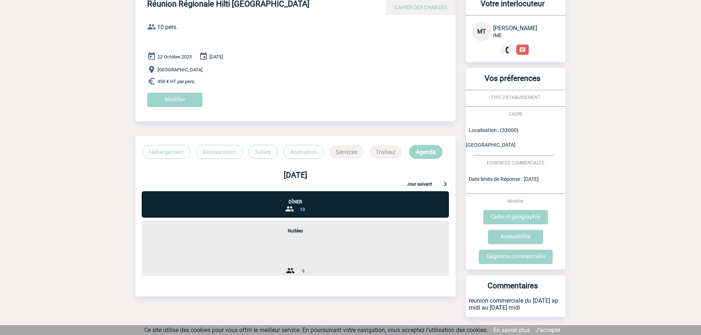
scroll to position [56, 0]
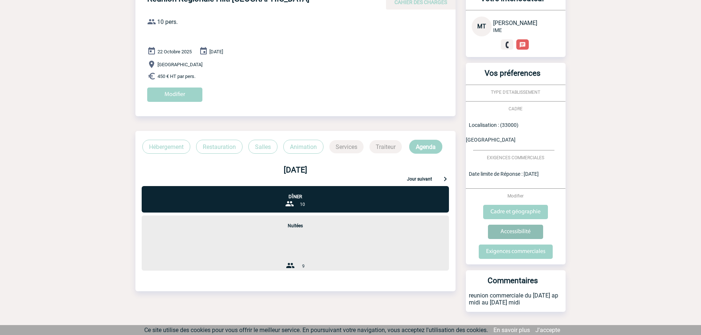
click at [515, 225] on input "Accessibilité" at bounding box center [515, 232] width 55 height 14
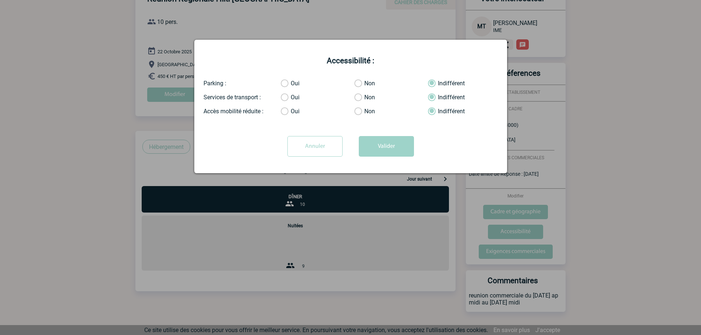
click at [285, 79] on form "Accessibilité : Parking : Oui Non Indifférent Services de transport : Oui Non I…" at bounding box center [351, 109] width 294 height 106
click at [285, 82] on label "Oui" at bounding box center [288, 83] width 15 height 7
click at [0, 0] on input "Oui" at bounding box center [0, 0] width 0 height 0
click at [399, 148] on button "Valider" at bounding box center [386, 146] width 55 height 21
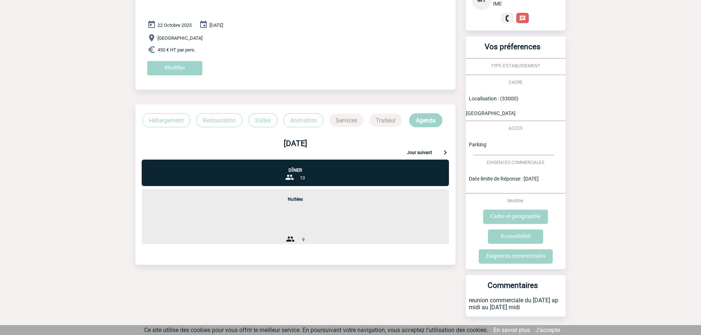
scroll to position [85, 0]
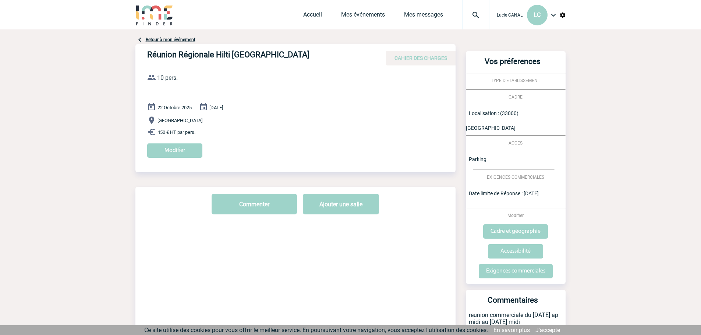
scroll to position [85, 0]
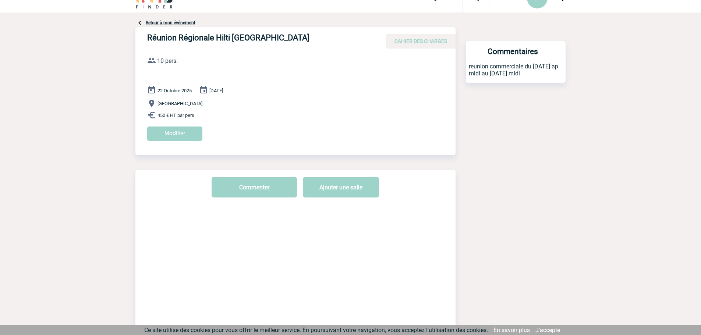
scroll to position [85, 0]
